Goal: Task Accomplishment & Management: Complete application form

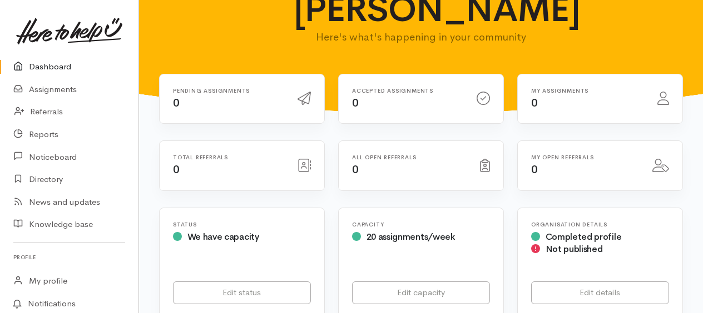
scroll to position [68, 0]
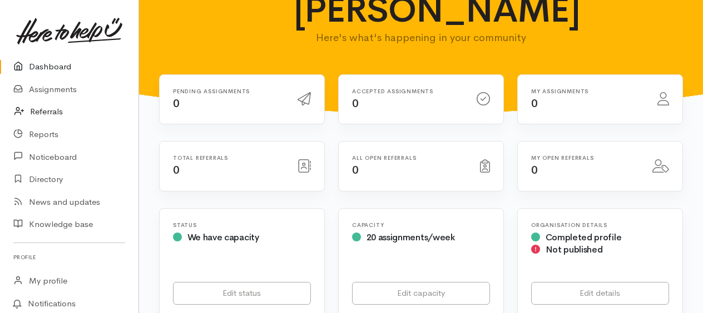
click at [64, 112] on link "Referrals" at bounding box center [69, 112] width 138 height 23
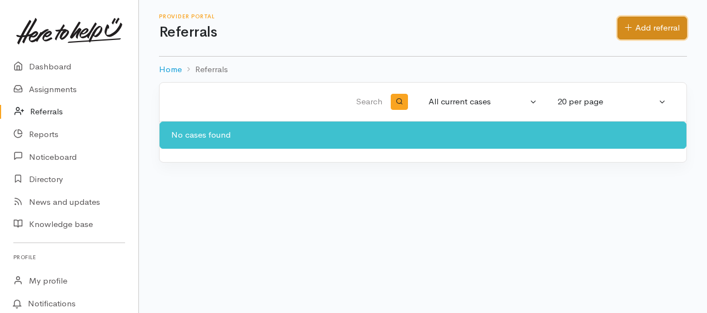
click at [659, 31] on link "Add referral" at bounding box center [651, 28] width 69 height 23
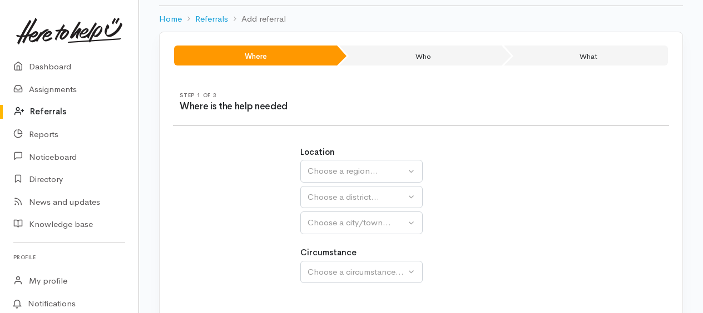
scroll to position [49, 0]
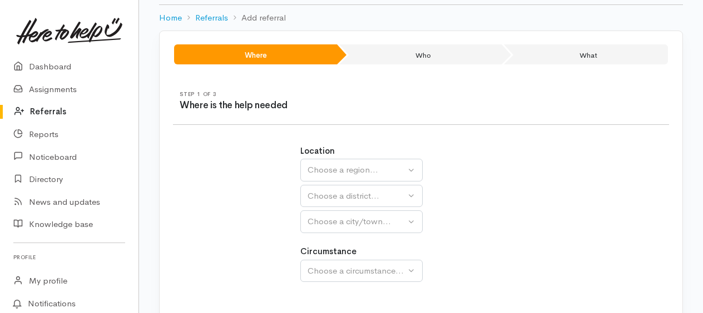
click at [390, 181] on div "Location Auckland Waikato Bay of Plenty Choose a region... Choose a district...…" at bounding box center [420, 189] width 241 height 88
click at [376, 170] on div "Choose a region..." at bounding box center [356, 170] width 98 height 13
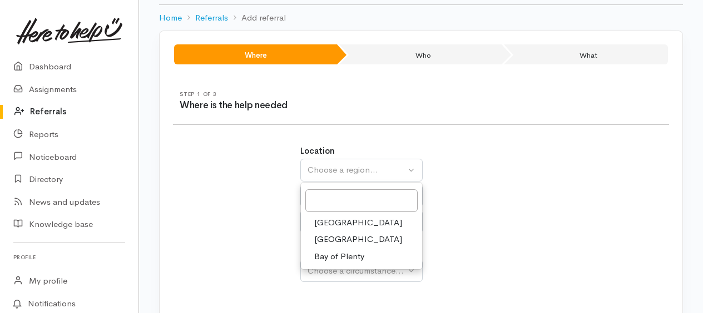
click at [346, 255] on span "Bay of Plenty" at bounding box center [339, 257] width 50 height 13
select select "4"
select select
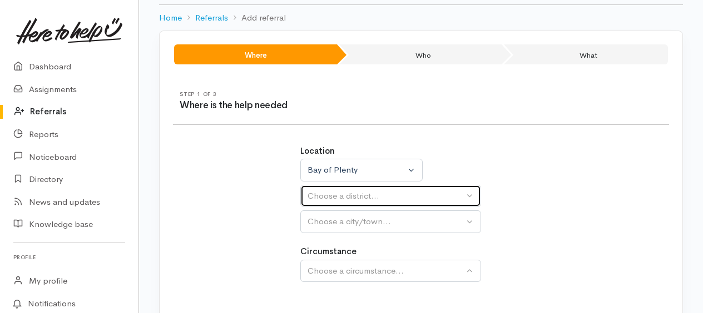
click at [376, 201] on button "Choose a district..." at bounding box center [390, 196] width 181 height 23
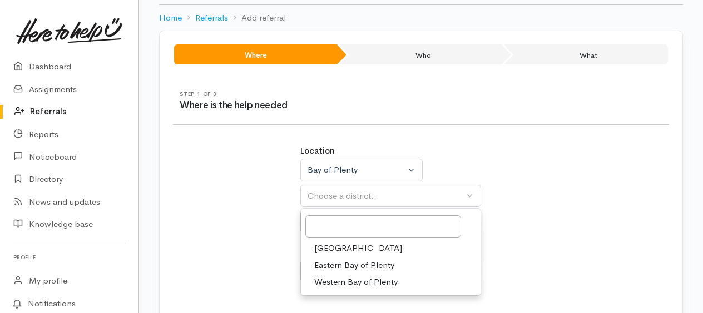
click at [345, 246] on span "Tauranga" at bounding box center [358, 248] width 88 height 13
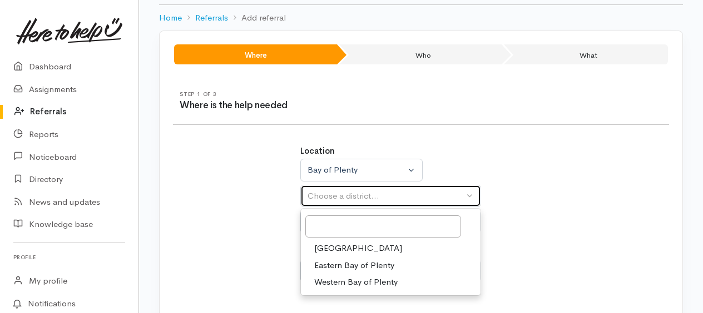
select select "6"
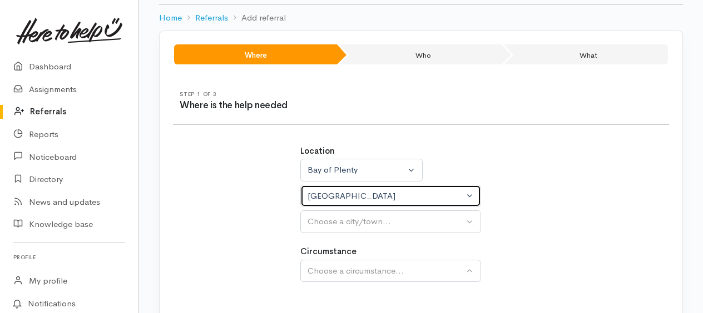
select select
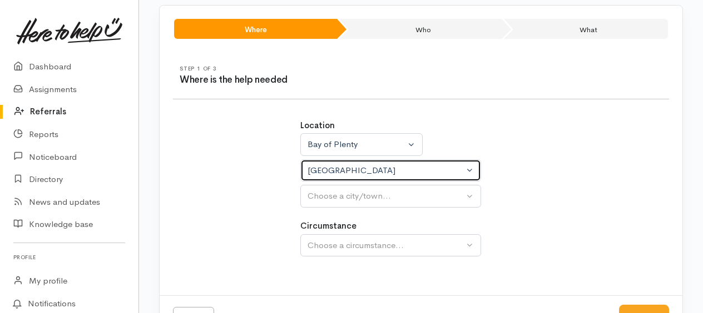
scroll to position [77, 0]
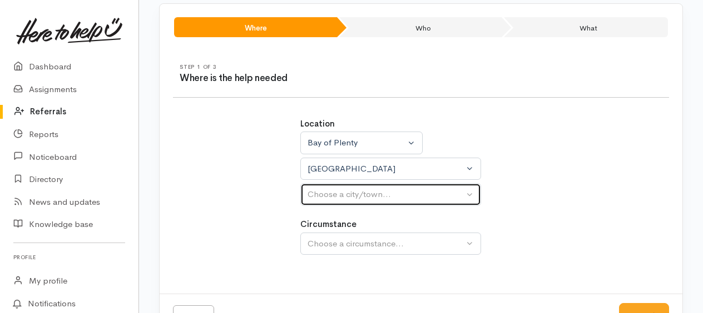
click at [383, 195] on div "Choose a city/town..." at bounding box center [385, 194] width 156 height 13
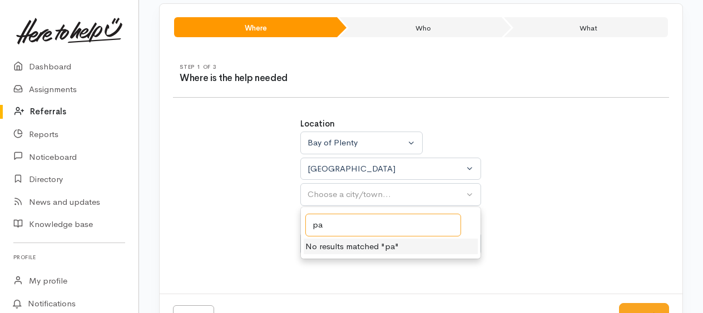
type input "p"
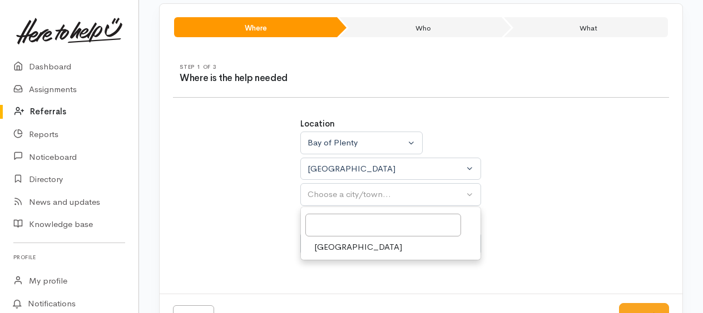
click at [356, 249] on link "Tauranga" at bounding box center [391, 247] width 180 height 17
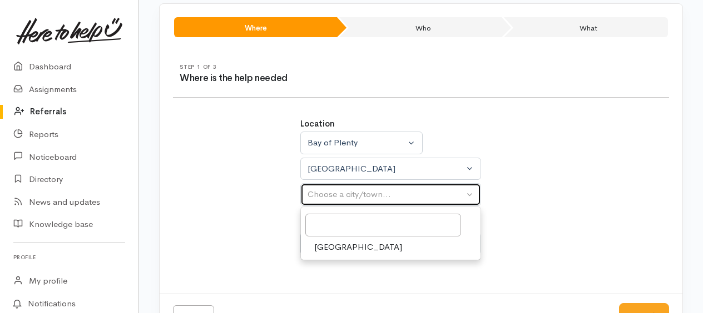
select select "4"
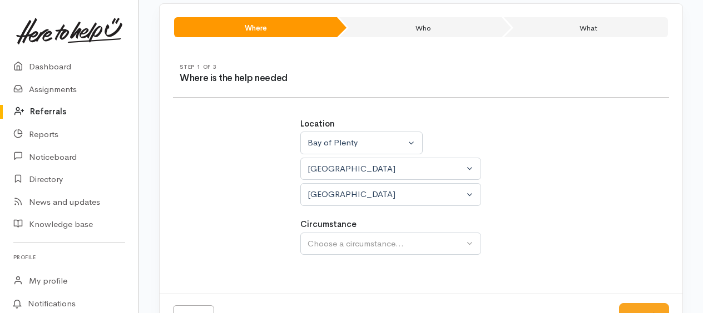
click at [373, 243] on div "Choose a circumstance..." at bounding box center [385, 244] width 156 height 13
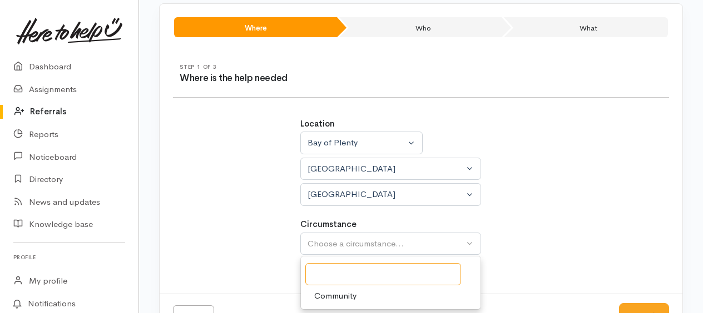
scroll to position [99, 0]
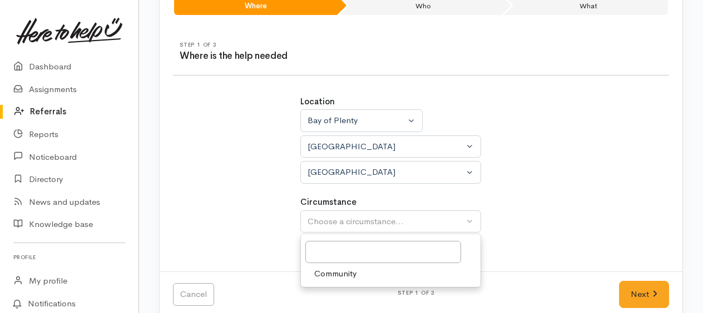
click at [348, 272] on span "Community" at bounding box center [335, 274] width 42 height 13
select select "2"
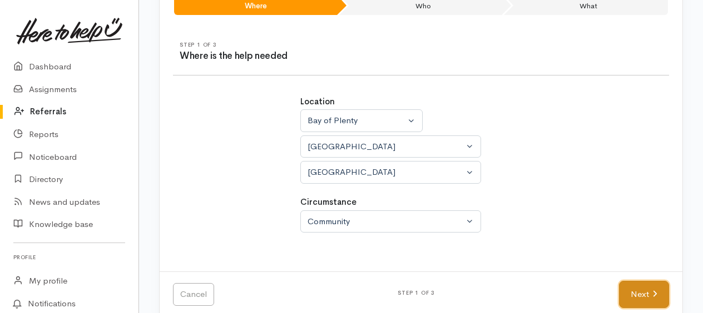
click at [651, 300] on link "Next" at bounding box center [644, 294] width 50 height 27
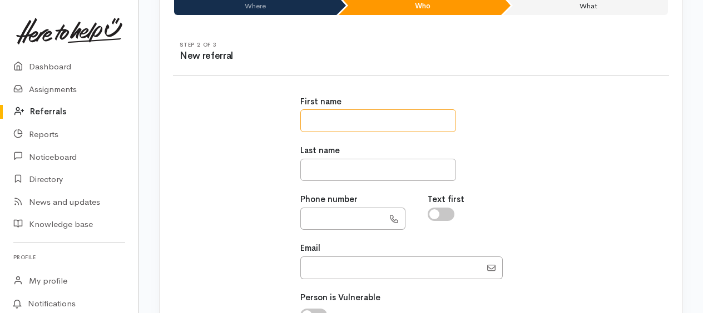
click at [386, 126] on input "text" at bounding box center [378, 120] width 156 height 23
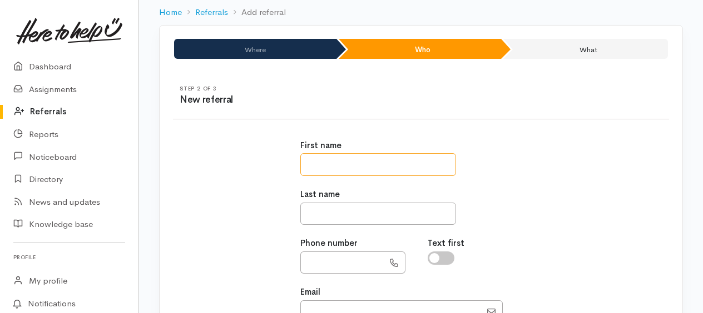
scroll to position [52, 0]
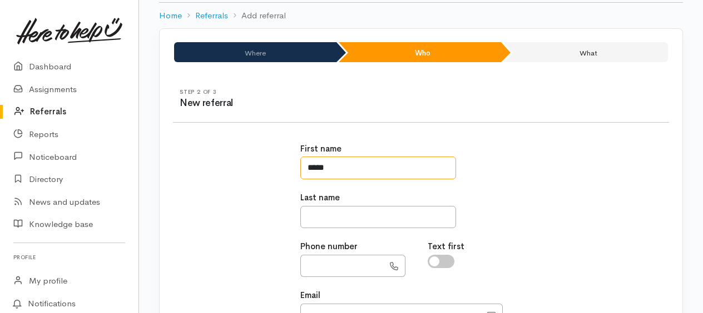
type input "*****"
click at [330, 220] on input "text" at bounding box center [378, 217] width 156 height 23
type input "********"
click at [442, 260] on input "checkbox" at bounding box center [440, 261] width 27 height 13
checkbox input "true"
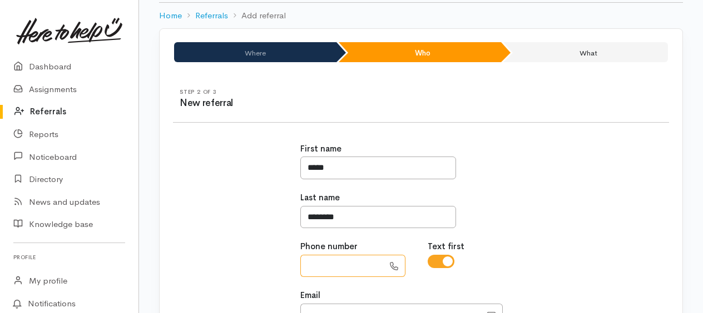
click at [336, 262] on input "text" at bounding box center [341, 266] width 83 height 23
click at [323, 266] on input "text" at bounding box center [341, 266] width 83 height 23
paste input "**********"
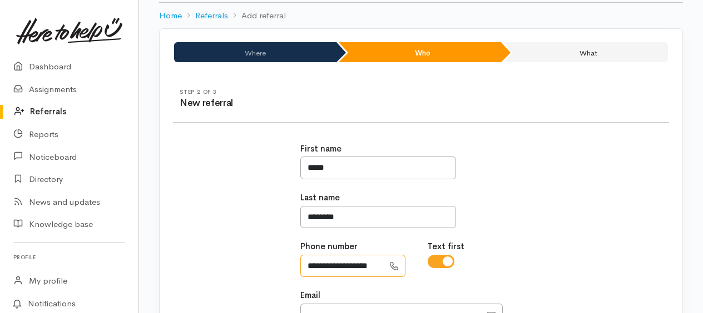
click at [316, 262] on input "**********" at bounding box center [341, 266] width 83 height 23
click at [335, 267] on input "**********" at bounding box center [341, 266] width 83 height 23
click at [335, 266] on input "**********" at bounding box center [341, 266] width 83 height 23
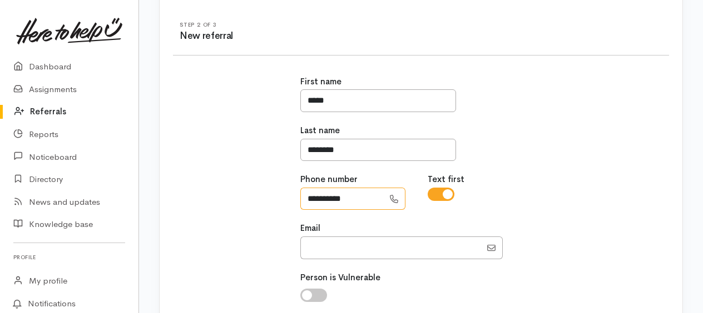
scroll to position [122, 0]
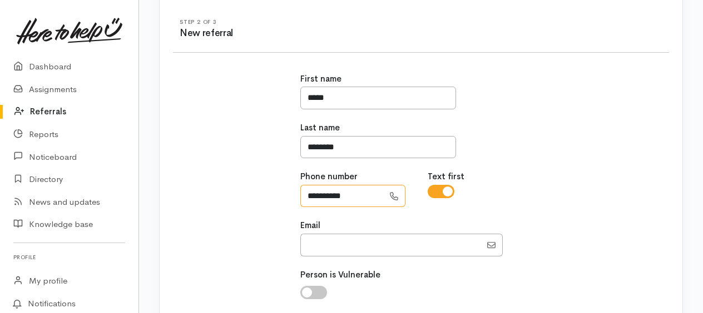
type input "**********"
click at [342, 241] on input "Email" at bounding box center [390, 245] width 181 height 23
click at [337, 245] on input "Email" at bounding box center [390, 245] width 181 height 23
paste input "jaydedennerly18@gmail.com"
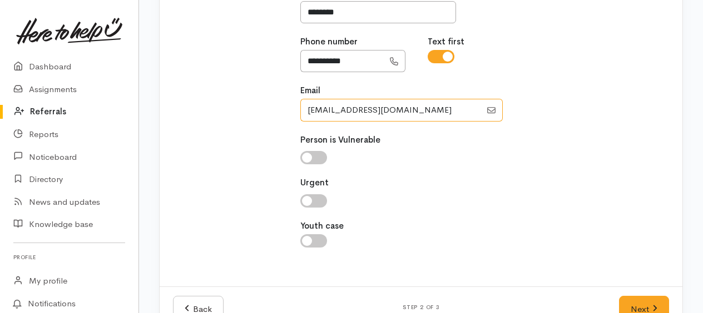
scroll to position [263, 0]
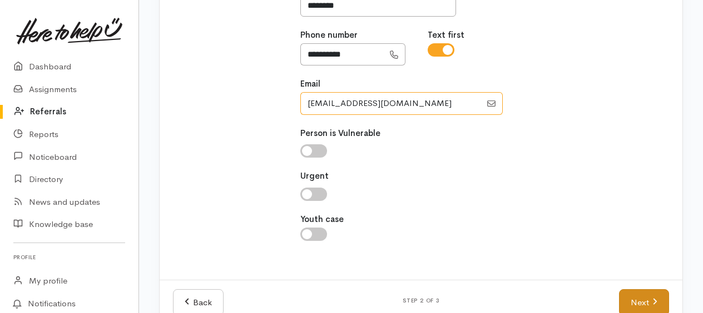
type input "jaydedennerly18@gmail.com"
click at [650, 300] on link "Next" at bounding box center [644, 303] width 50 height 27
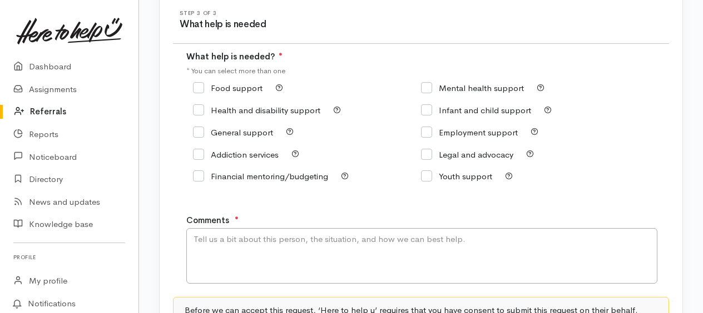
scroll to position [130, 0]
click at [198, 86] on input "Food support" at bounding box center [227, 88] width 69 height 8
checkbox input "true"
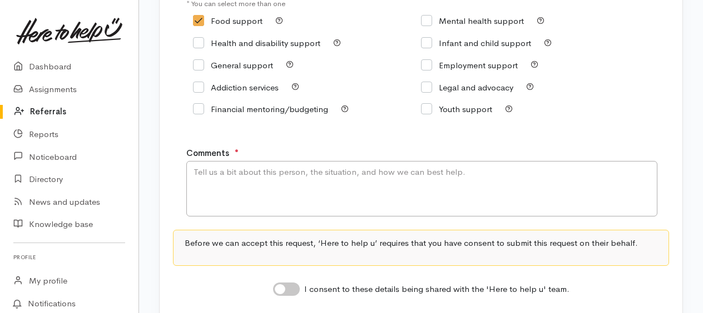
scroll to position [201, 0]
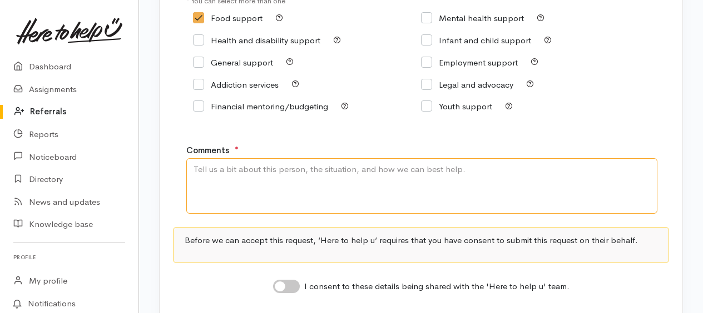
click at [296, 181] on textarea "Comments" at bounding box center [421, 186] width 471 height 56
type textarea "S"
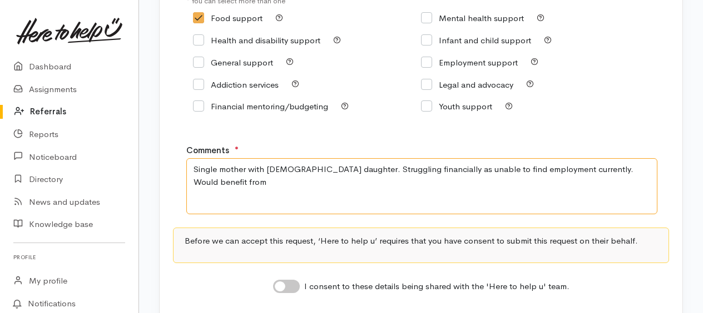
type textarea "Single mother with 19 month old daughter. Struggling financially as unable to f…"
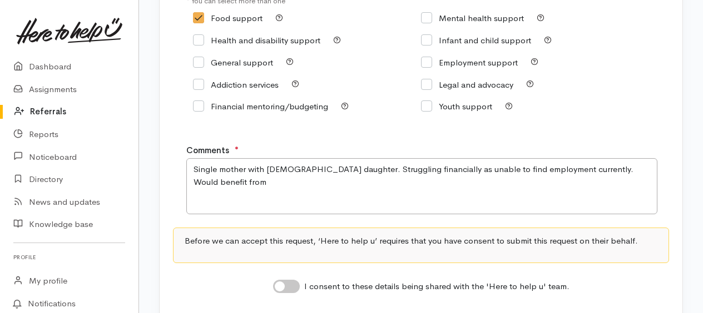
click at [281, 281] on input "I consent to these details being shared with the 'Here to help u' team." at bounding box center [286, 286] width 27 height 13
checkbox input "true"
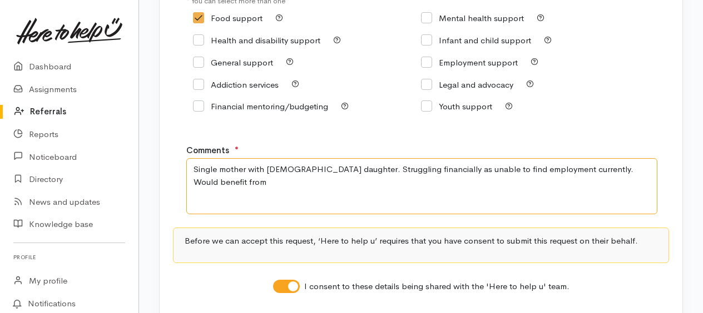
click at [246, 181] on textarea "Single mother with 19 month old daughter. Struggling financially as unable to f…" at bounding box center [421, 186] width 471 height 56
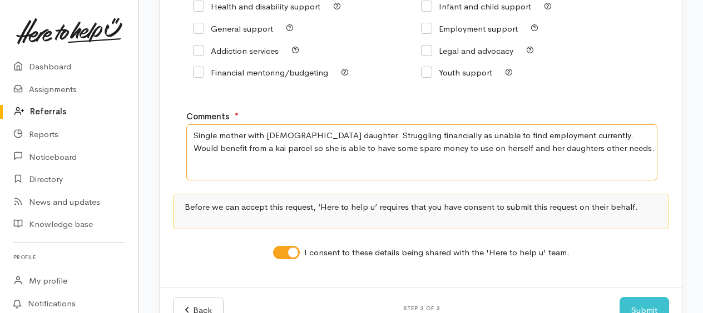
scroll to position [243, 0]
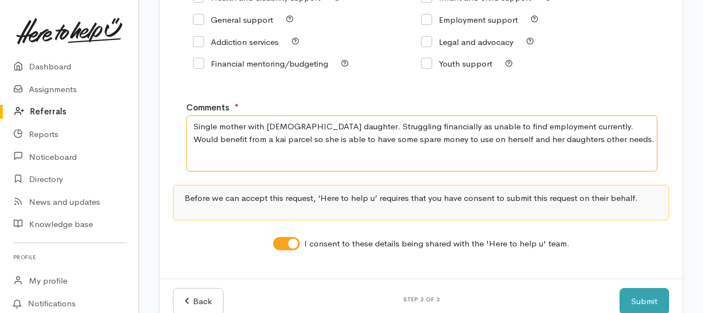
type textarea "Single mother with 19 month old daughter. Struggling financially as unable to f…"
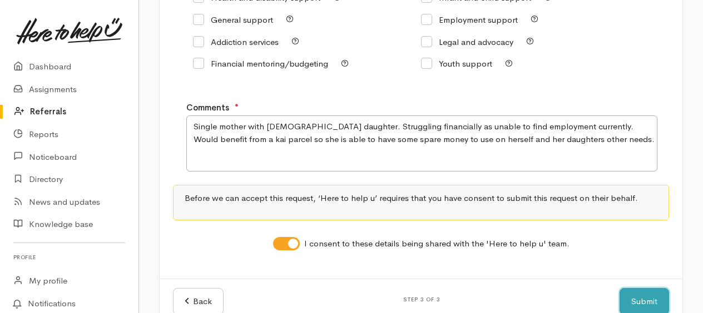
click at [649, 301] on button "Submit" at bounding box center [643, 301] width 49 height 27
